Goal: Task Accomplishment & Management: Manage account settings

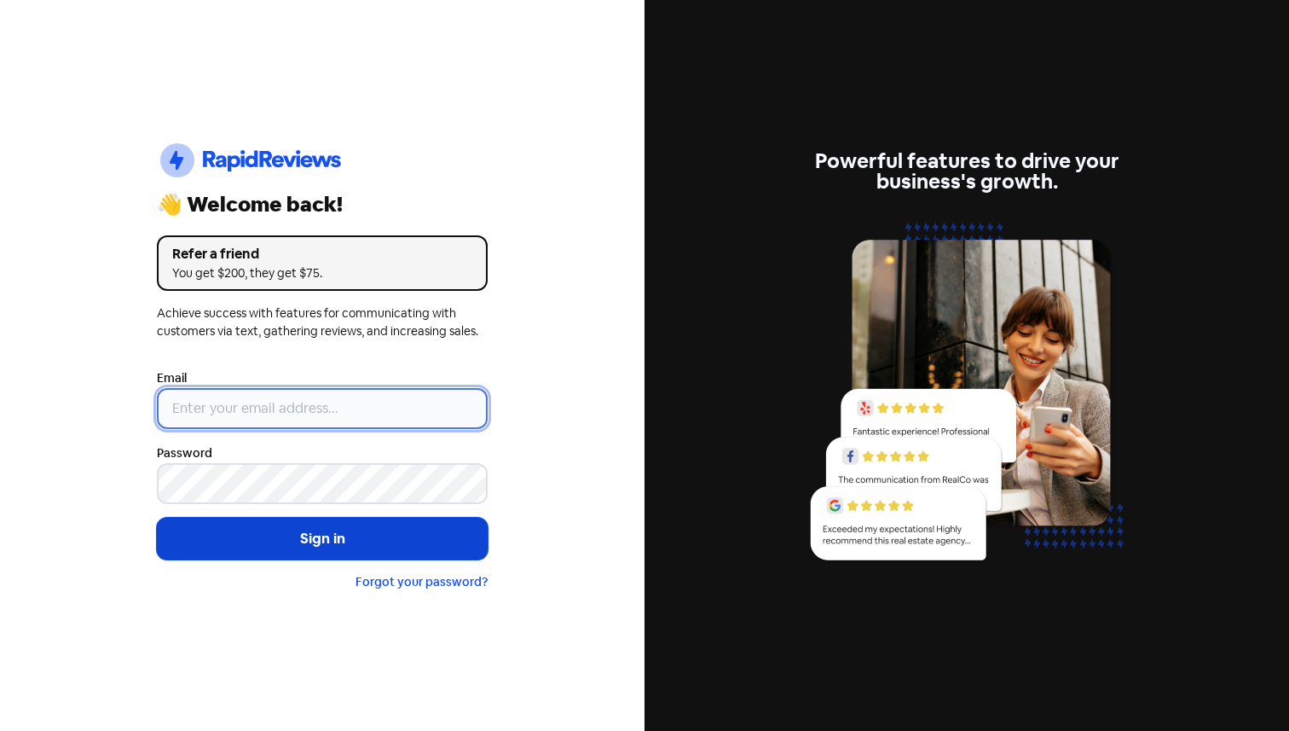
type input "[EMAIL_ADDRESS][DOMAIN_NAME]"
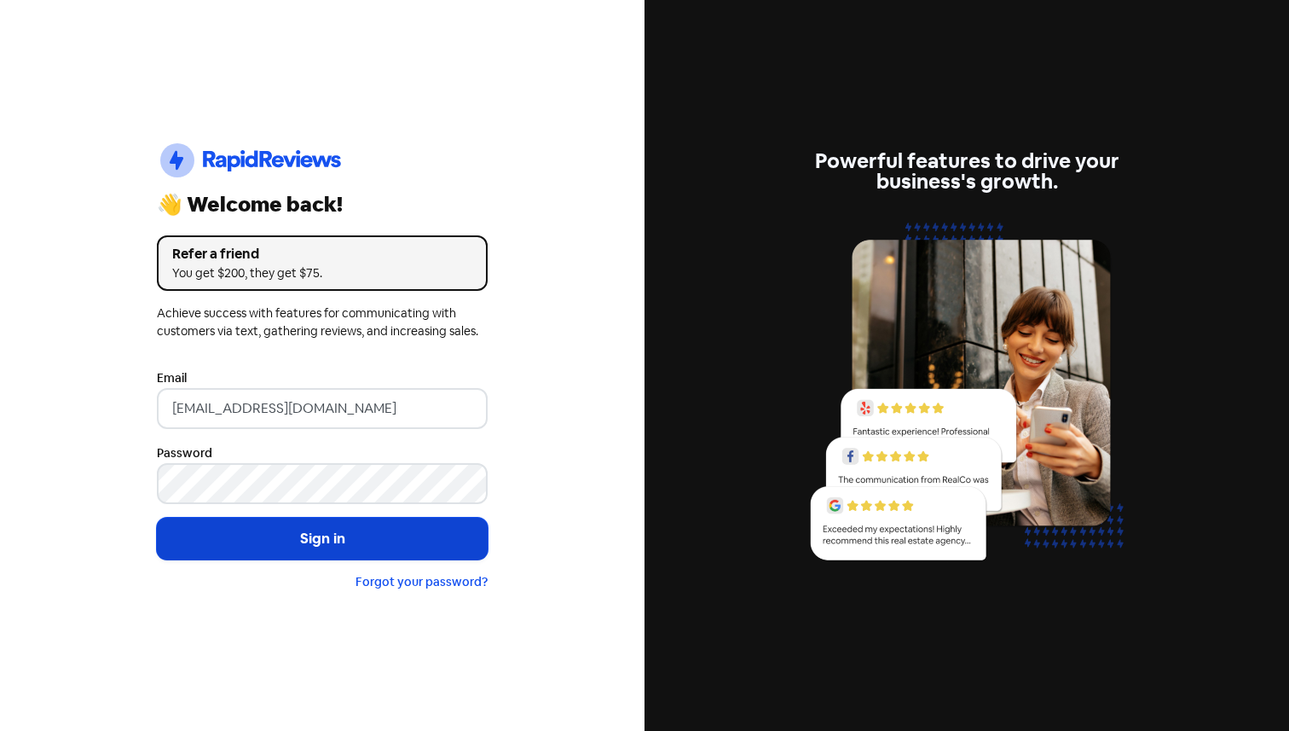
click at [321, 526] on button "Sign in" at bounding box center [322, 539] width 331 height 43
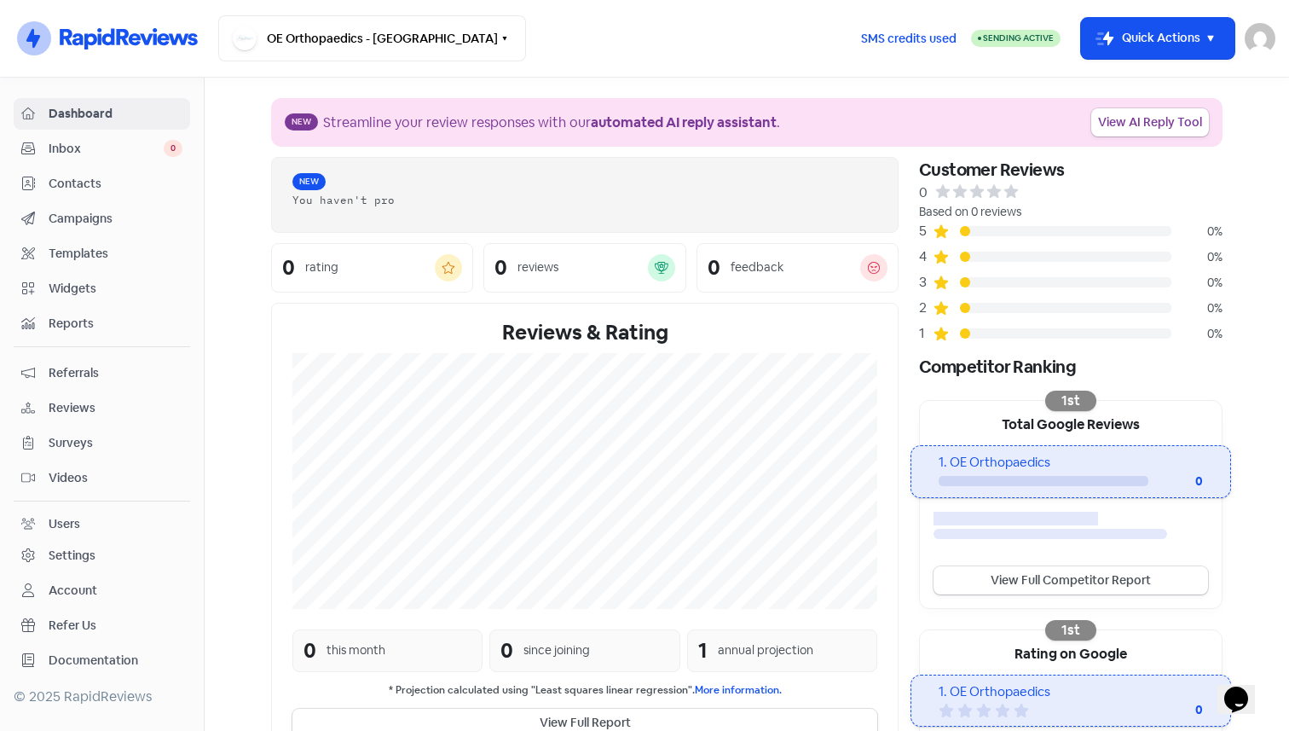
click at [119, 188] on span "Contacts" at bounding box center [116, 184] width 134 height 18
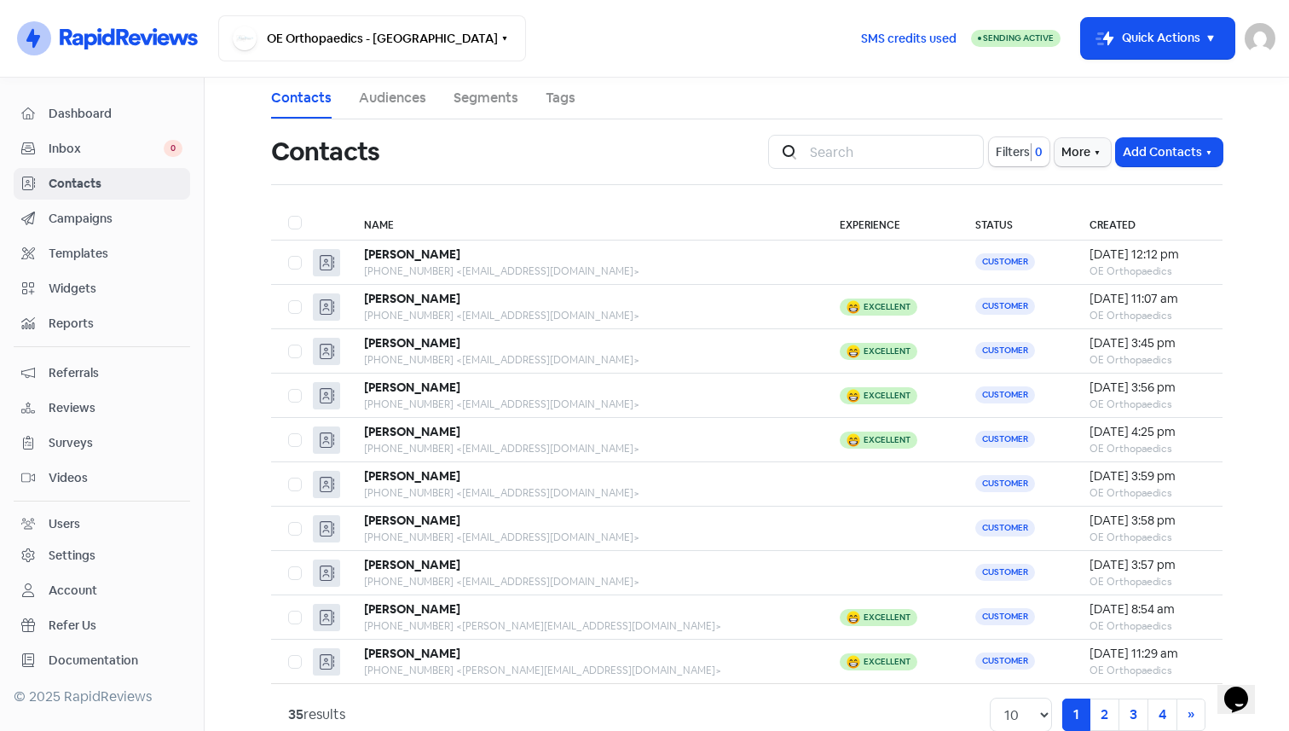
click at [1261, 38] on img at bounding box center [1260, 38] width 31 height 31
click at [1176, 153] on link "Sign out" at bounding box center [1167, 155] width 216 height 27
